Goal: Go to known website: Access a specific website the user already knows

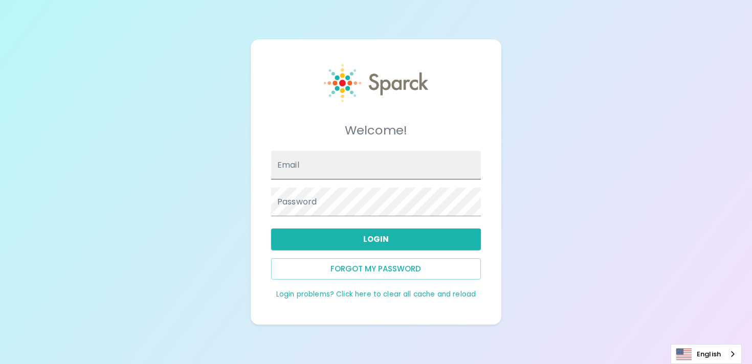
click at [348, 167] on input "Email" at bounding box center [376, 165] width 210 height 29
type input "[EMAIL_ADDRESS][DOMAIN_NAME]"
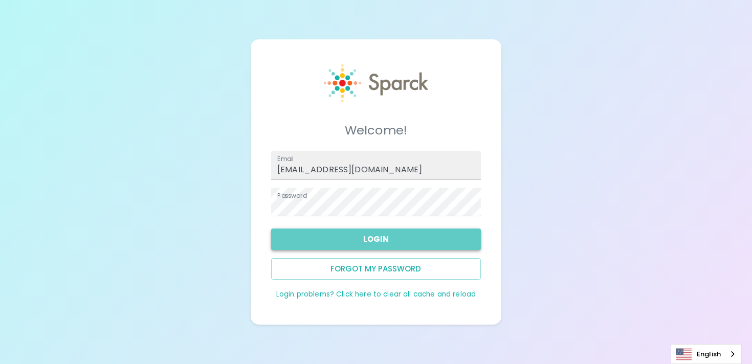
click at [373, 235] on button "Login" at bounding box center [376, 239] width 210 height 21
click at [328, 239] on button "Login" at bounding box center [376, 239] width 210 height 21
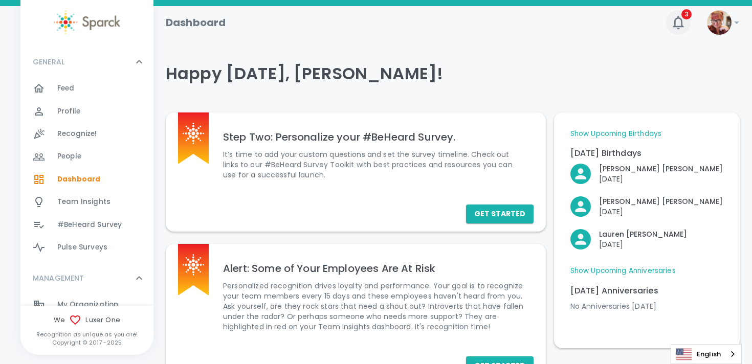
click at [675, 20] on icon "button" at bounding box center [677, 22] width 11 height 13
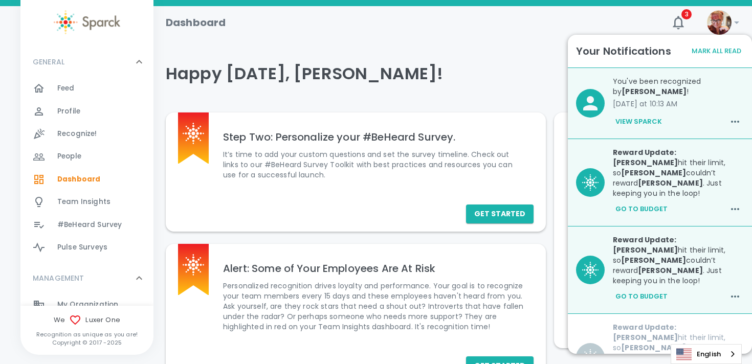
click at [697, 103] on p "[DATE] at 10:13 AM" at bounding box center [677, 104] width 131 height 10
click at [641, 123] on button "View Sparck" at bounding box center [638, 121] width 52 height 17
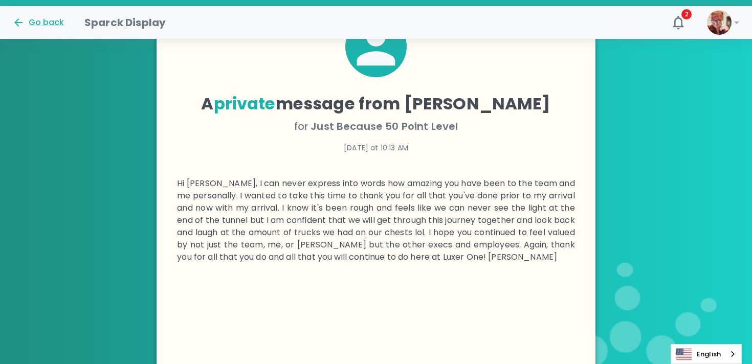
scroll to position [483, 0]
